Goal: Use online tool/utility: Utilize a website feature to perform a specific function

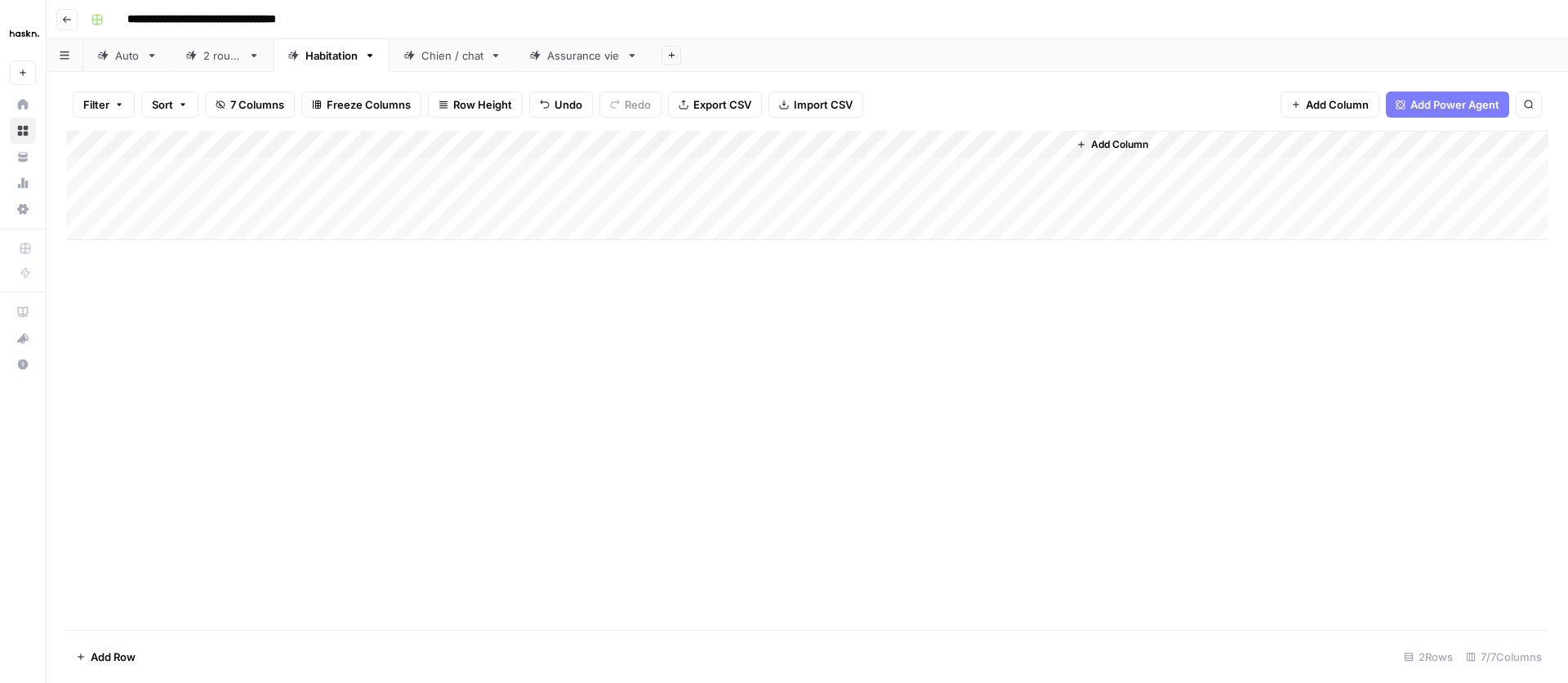
click at [149, 234] on div "Add Column" at bounding box center [808, 184] width 1483 height 109
click at [377, 291] on div "Add Column" at bounding box center [808, 379] width 1483 height 499
click at [275, 227] on div "Add Column" at bounding box center [808, 199] width 1483 height 137
drag, startPoint x: 275, startPoint y: 227, endPoint x: 318, endPoint y: 262, distance: 55.4
click at [275, 227] on div "Add Column" at bounding box center [808, 199] width 1483 height 137
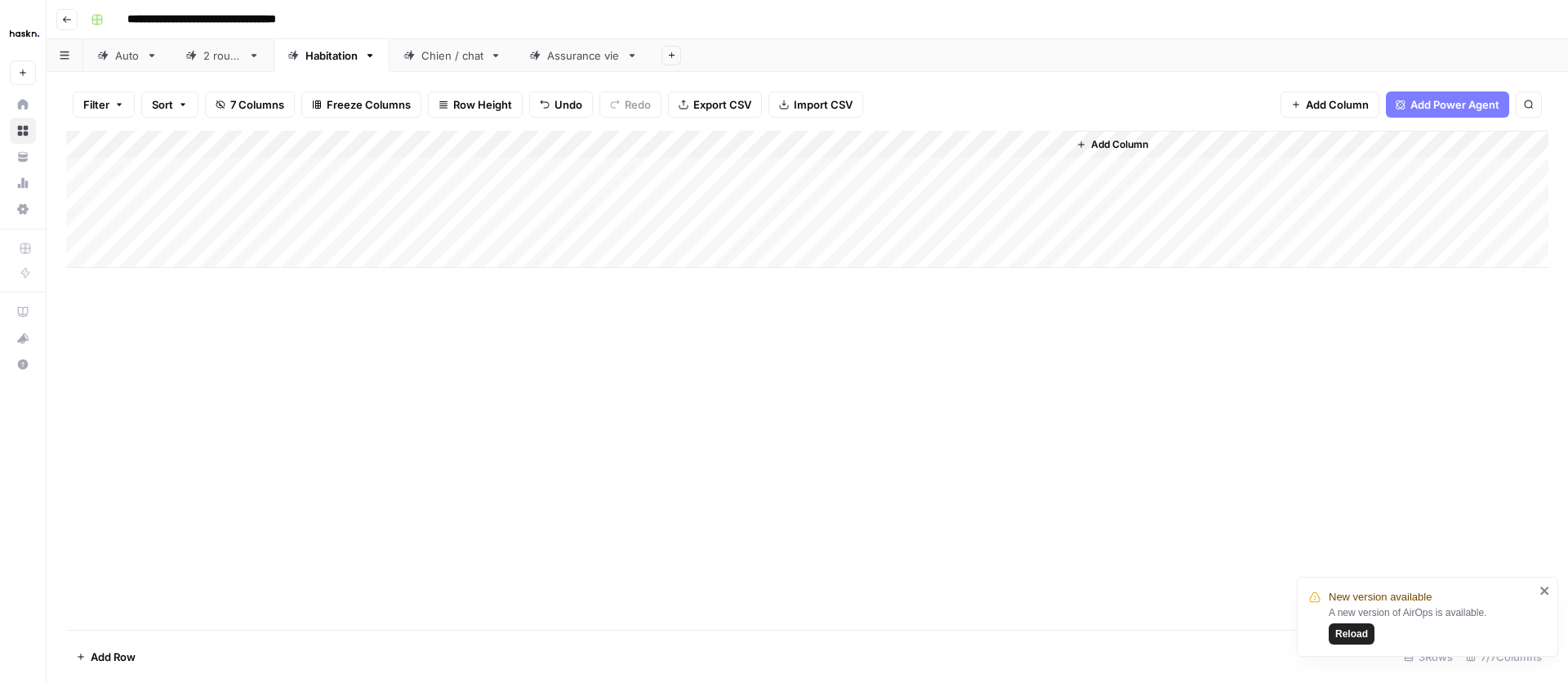
click at [599, 388] on div "Add Column" at bounding box center [808, 379] width 1483 height 499
click at [302, 219] on div "Add Column" at bounding box center [808, 199] width 1483 height 137
click at [302, 219] on textarea at bounding box center [314, 228] width 261 height 23
drag, startPoint x: 317, startPoint y: 228, endPoint x: 316, endPoint y: 237, distance: 9.1
click at [316, 229] on textarea "**********" at bounding box center [314, 228] width 261 height 23
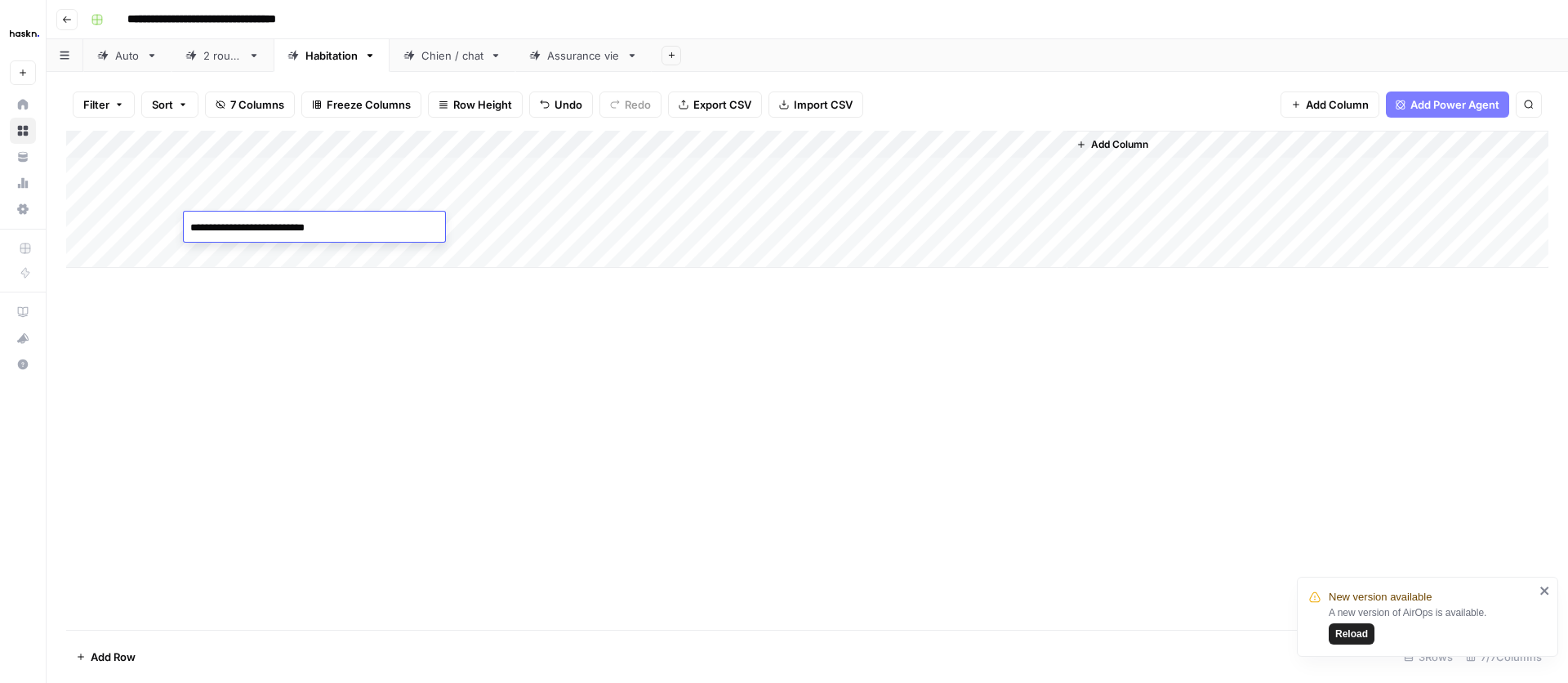
type textarea "**********"
click at [143, 224] on div "Add Column" at bounding box center [808, 199] width 1483 height 137
type textarea "*"
click at [600, 282] on div "Add Column" at bounding box center [808, 379] width 1483 height 499
click at [159, 227] on div "Add Column" at bounding box center [808, 199] width 1483 height 137
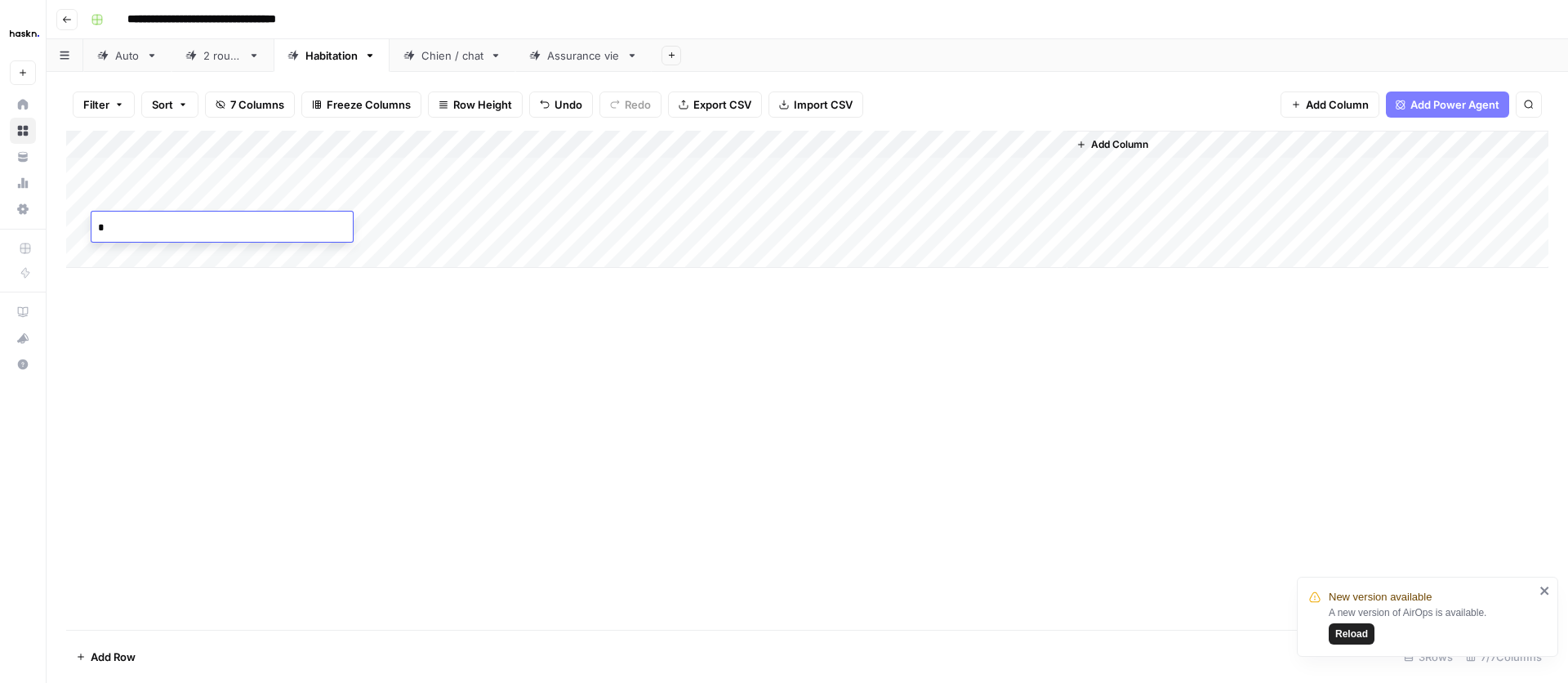
click at [144, 231] on textarea "*" at bounding box center [222, 228] width 261 height 23
type textarea "***"
click at [322, 346] on div "Add Column" at bounding box center [808, 379] width 1483 height 499
click at [578, 224] on div "Add Column" at bounding box center [808, 199] width 1483 height 137
click at [578, 225] on div "Add Column" at bounding box center [808, 199] width 1483 height 137
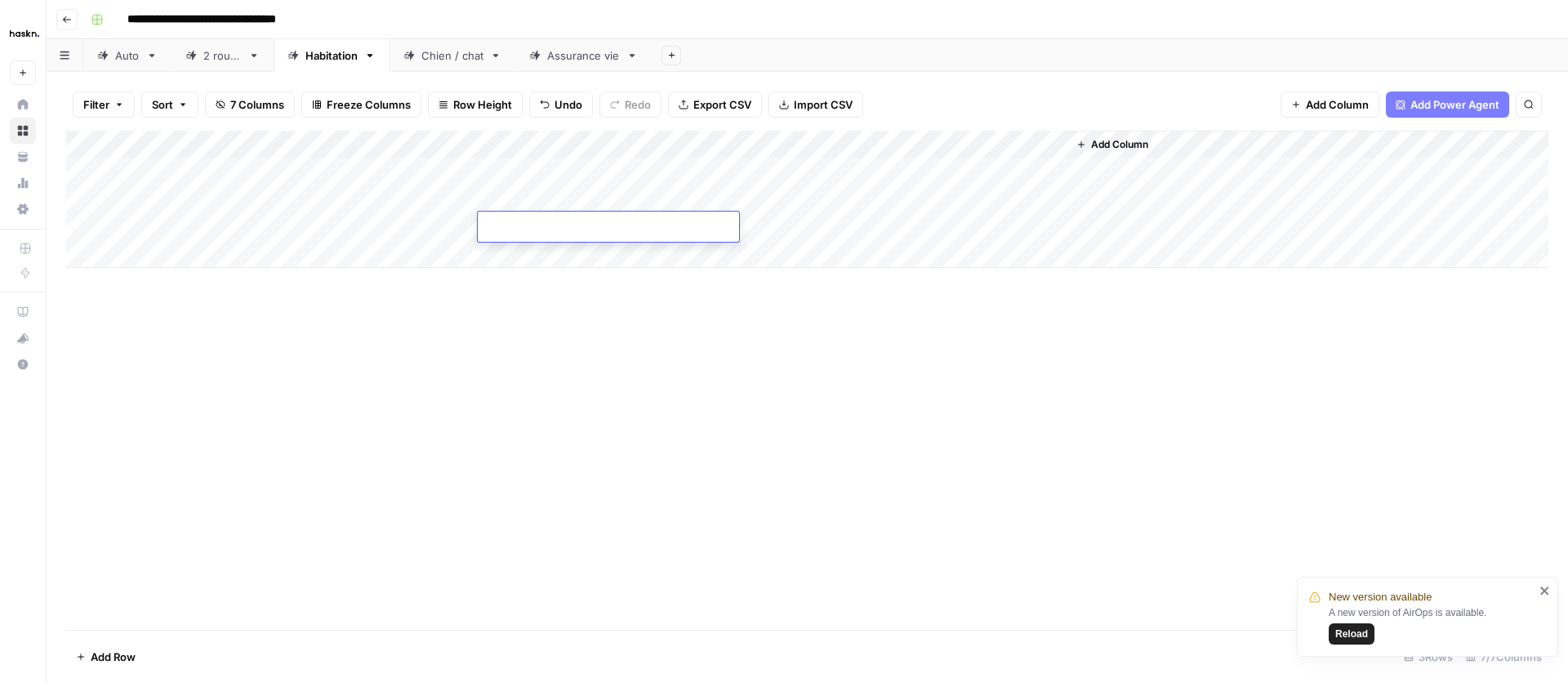
type textarea "**********"
click at [263, 365] on div "Add Column" at bounding box center [808, 379] width 1483 height 499
click at [839, 227] on div "Add Column" at bounding box center [808, 199] width 1483 height 137
